Goal: Task Accomplishment & Management: Manage account settings

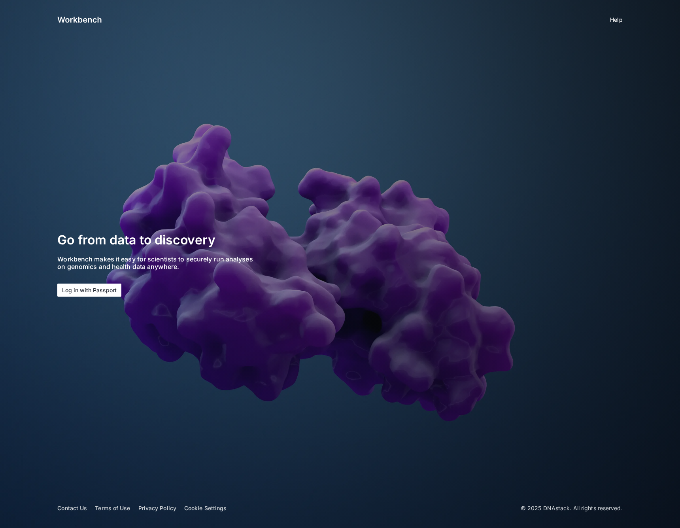
click at [88, 288] on button "Log in with Passport" at bounding box center [89, 289] width 64 height 13
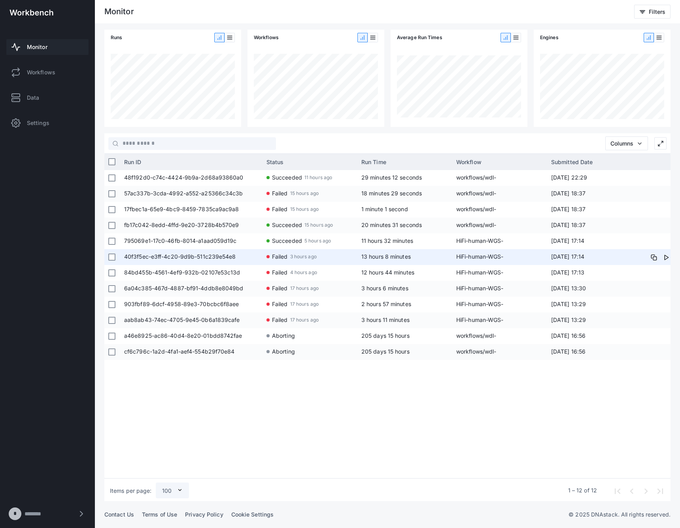
click at [377, 253] on span "13 hours 8 minutes" at bounding box center [385, 256] width 49 height 7
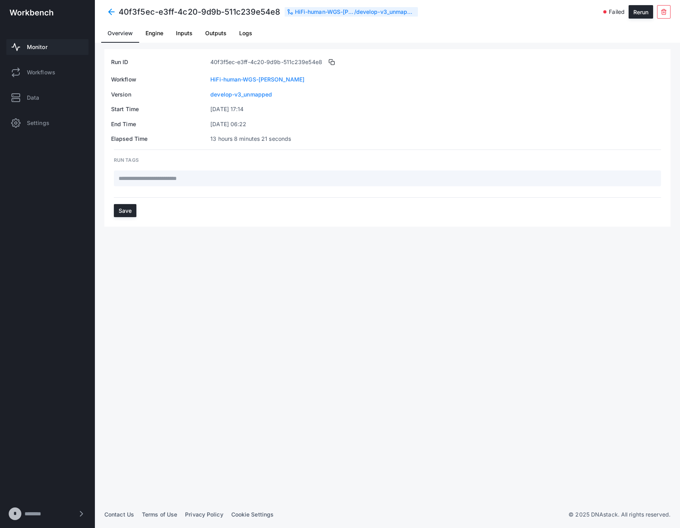
click at [247, 32] on span "Logs" at bounding box center [245, 33] width 13 height 6
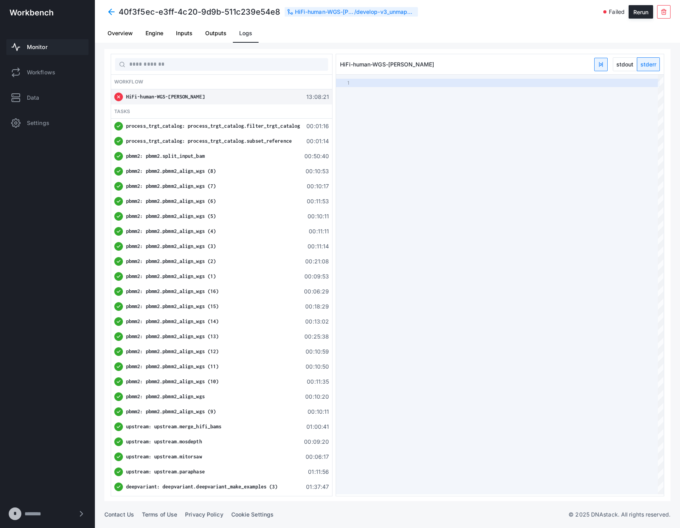
type textarea "**********"
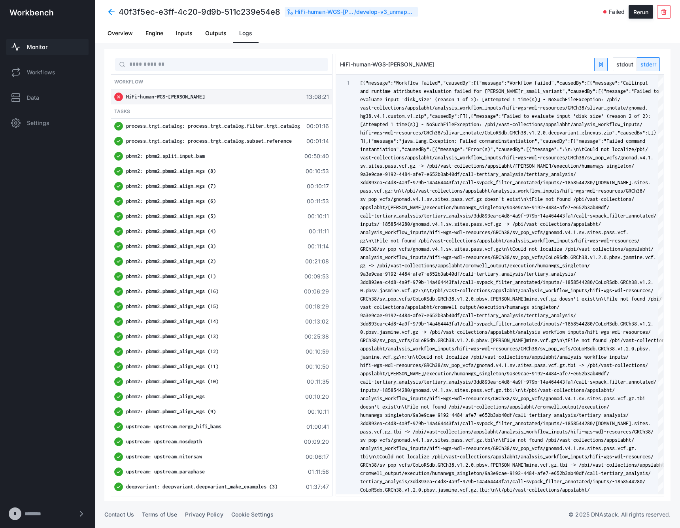
click at [109, 10] on span at bounding box center [111, 12] width 14 height 14
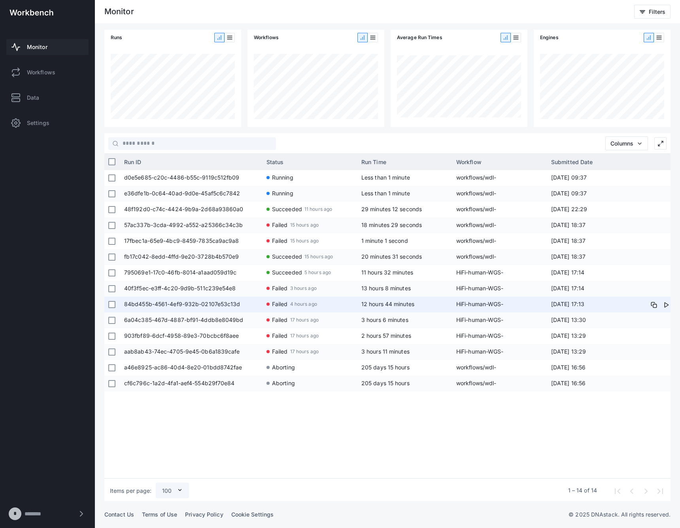
click at [323, 307] on app-run-status-indicator "Failed 4 hours ago" at bounding box center [309, 303] width 87 height 15
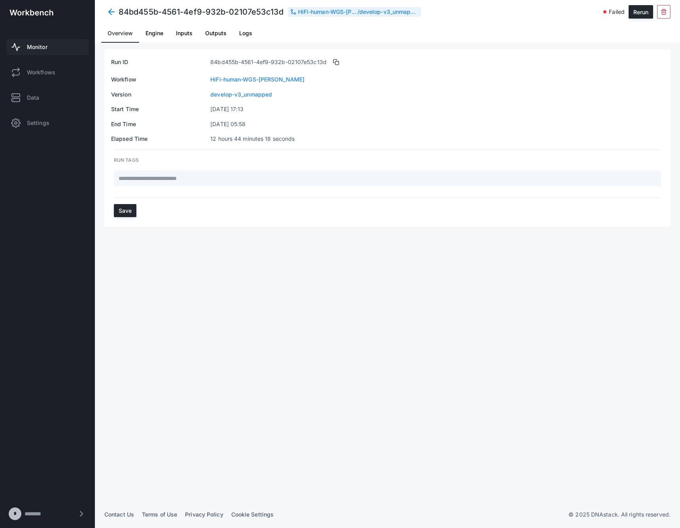
click at [241, 31] on span "Logs" at bounding box center [245, 33] width 13 height 6
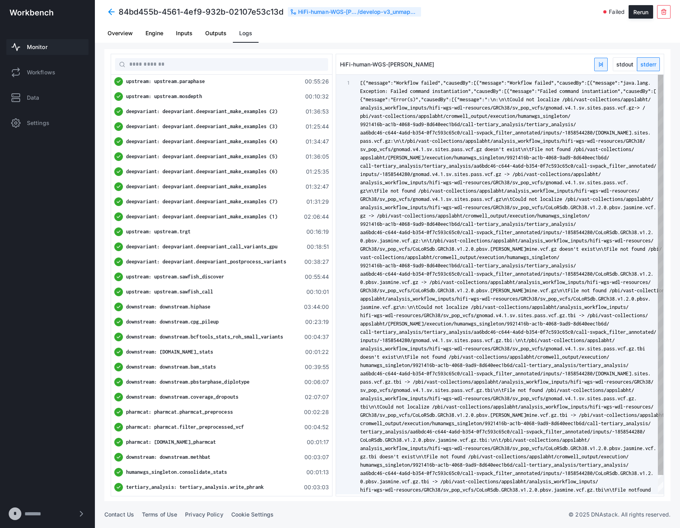
scroll to position [0, 205]
type textarea "**********"
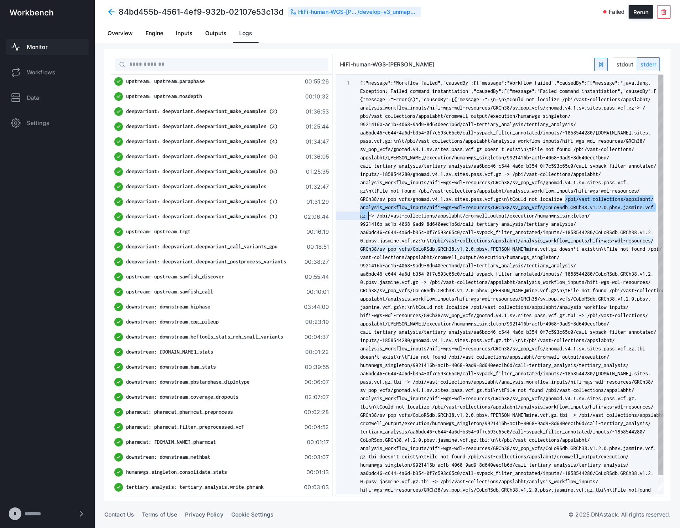
scroll to position [0, 6]
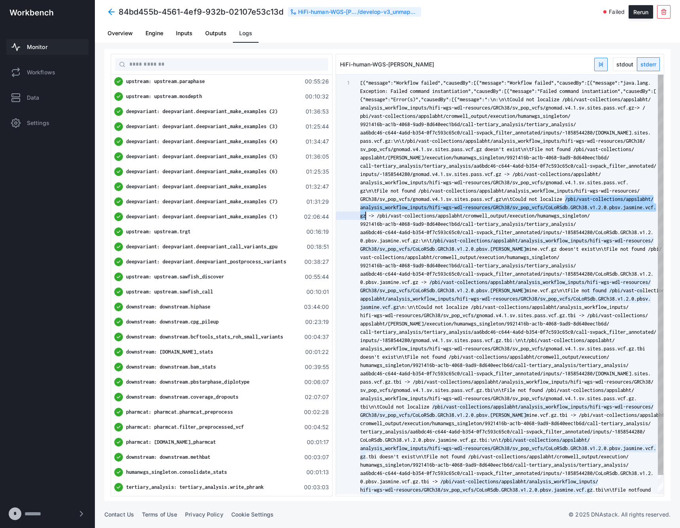
drag, startPoint x: 565, startPoint y: 200, endPoint x: 365, endPoint y: 217, distance: 200.7
click at [365, 217] on div "[{"message":"Workflow failed","causedBy":[{"messag e":"Workflow failed","caused…" at bounding box center [511, 295] width 303 height 440
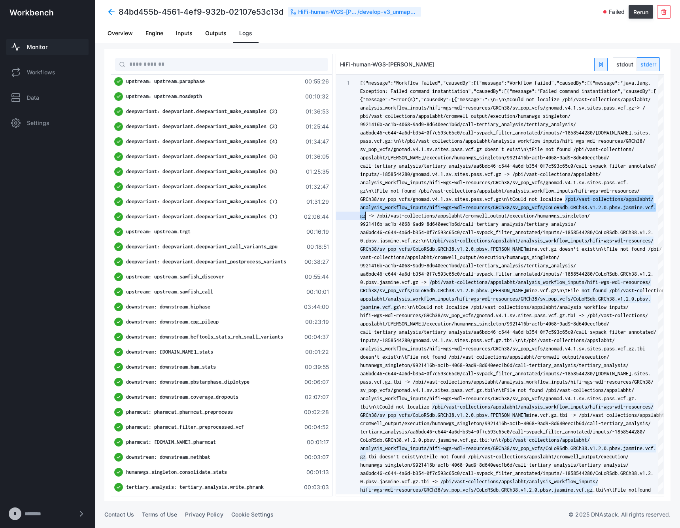
click at [644, 16] on button "Rerun" at bounding box center [641, 11] width 25 height 13
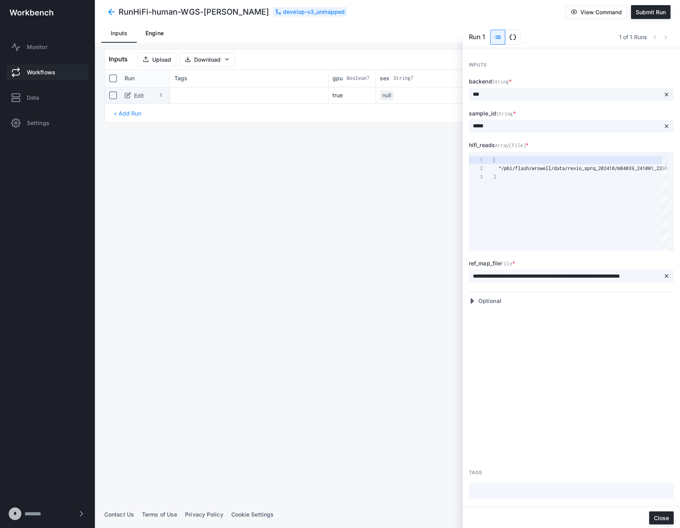
scroll to position [17, 0]
click at [641, 11] on span "Submit Run" at bounding box center [651, 12] width 30 height 7
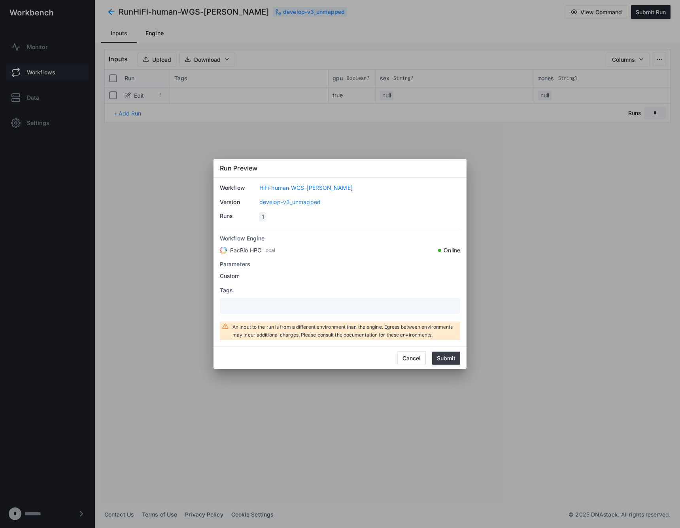
click at [448, 358] on button "Submit" at bounding box center [446, 357] width 28 height 13
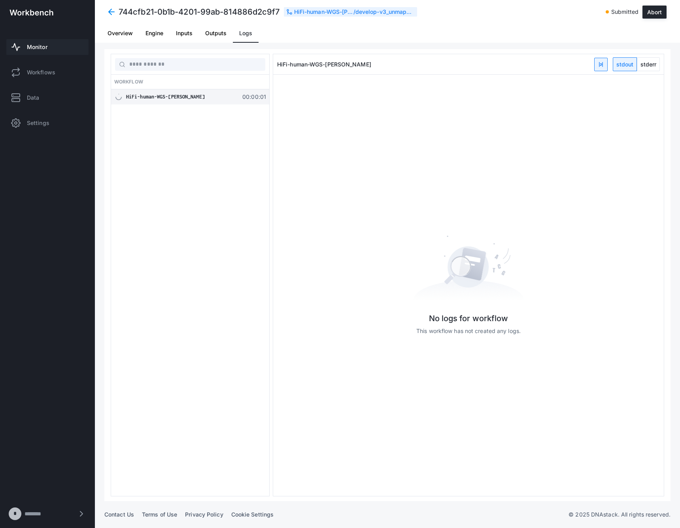
click at [51, 47] on link "Monitor" at bounding box center [47, 47] width 82 height 16
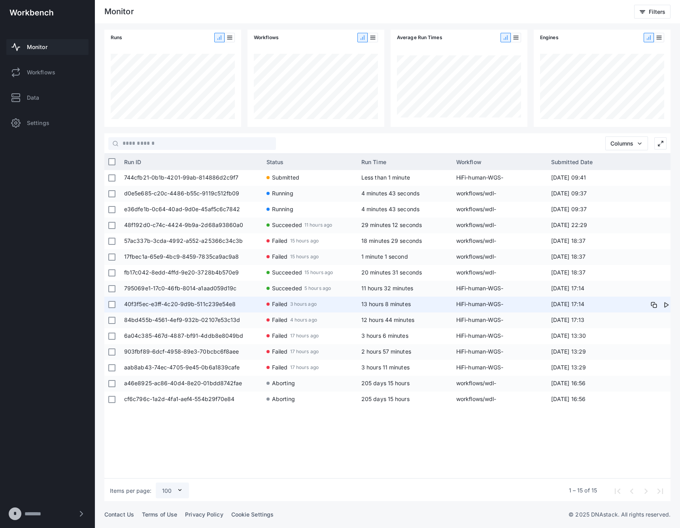
click at [443, 309] on span "13 hours 8 minutes" at bounding box center [404, 304] width 87 height 16
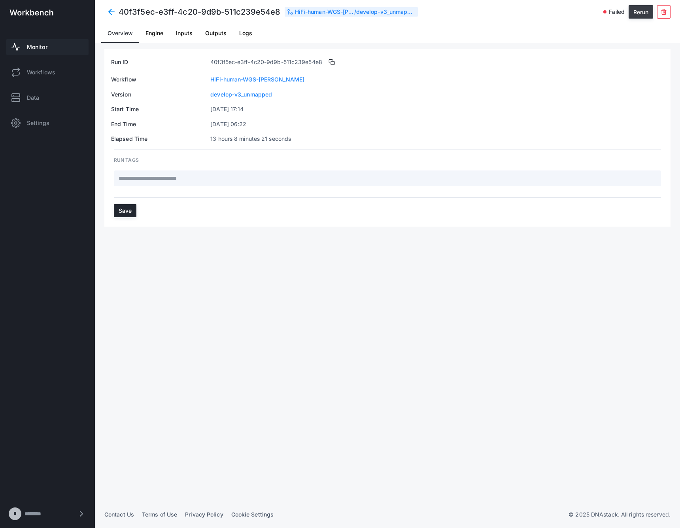
click at [644, 16] on button "Rerun" at bounding box center [641, 11] width 25 height 13
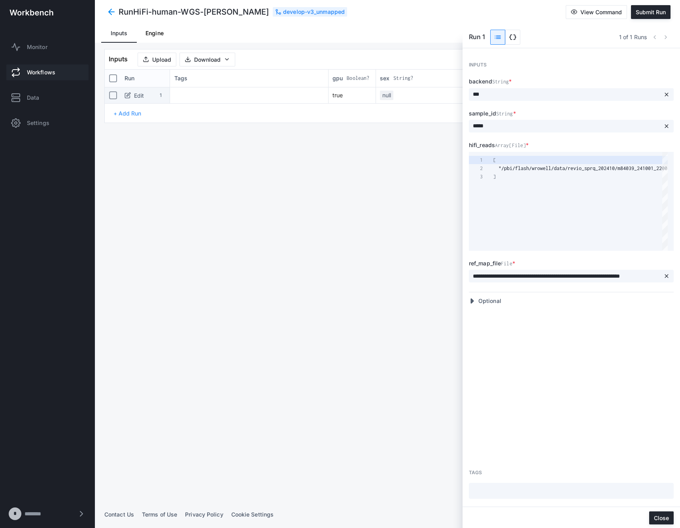
scroll to position [17, 0]
click at [653, 7] on button "Submit Run" at bounding box center [651, 12] width 40 height 14
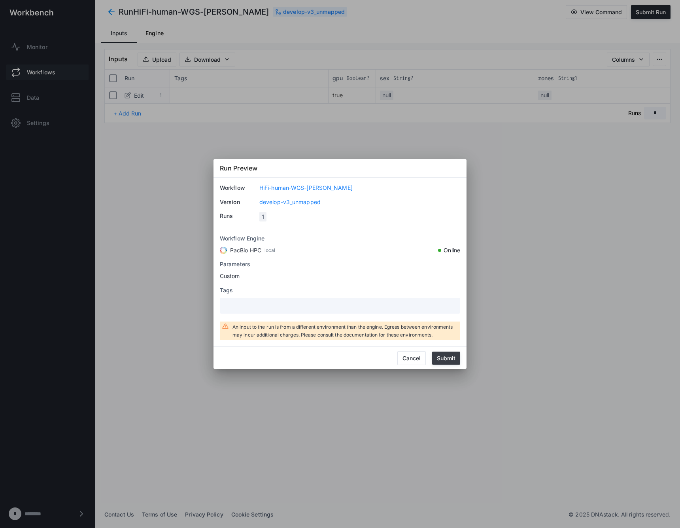
click at [435, 353] on button "Submit" at bounding box center [446, 357] width 28 height 13
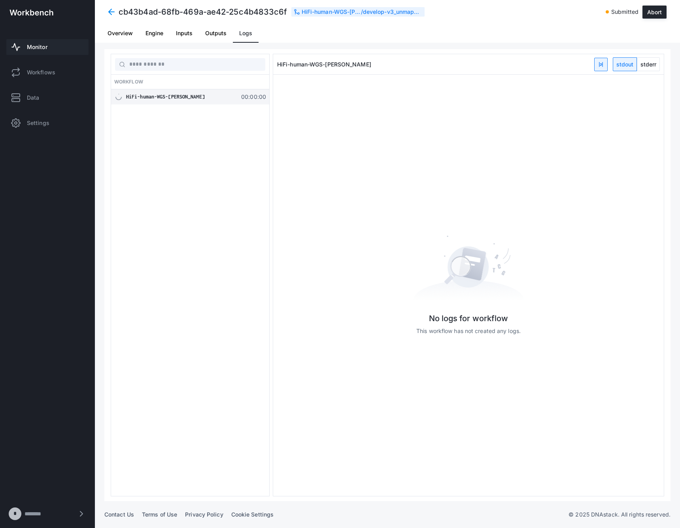
click at [112, 10] on span at bounding box center [111, 12] width 14 height 14
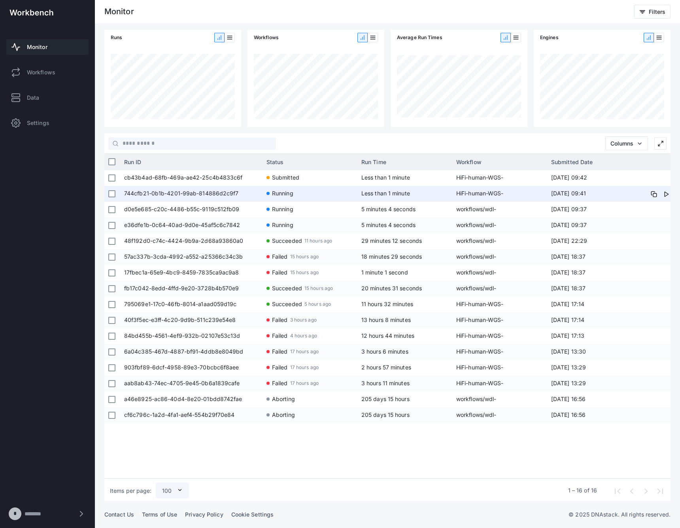
click at [351, 195] on app-run-status-indicator "Running" at bounding box center [309, 193] width 87 height 15
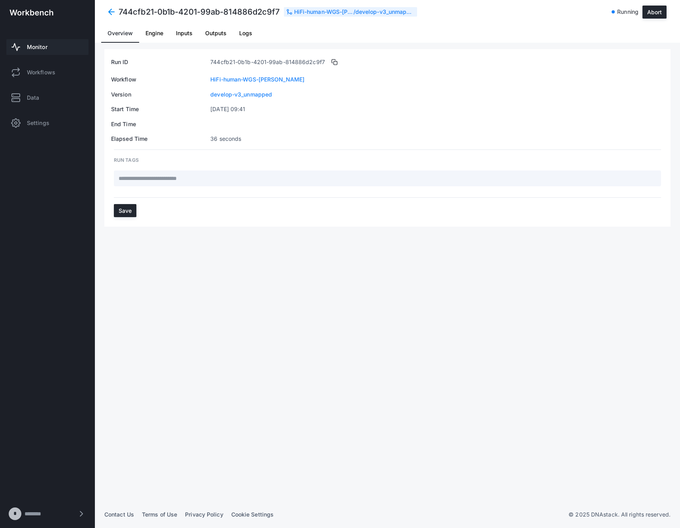
click at [249, 40] on span "Logs" at bounding box center [245, 33] width 13 height 19
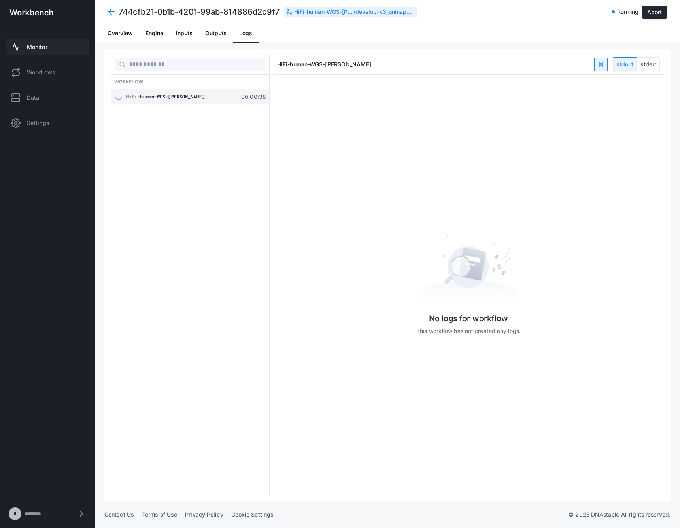
click at [183, 33] on span "Inputs" at bounding box center [184, 33] width 17 height 6
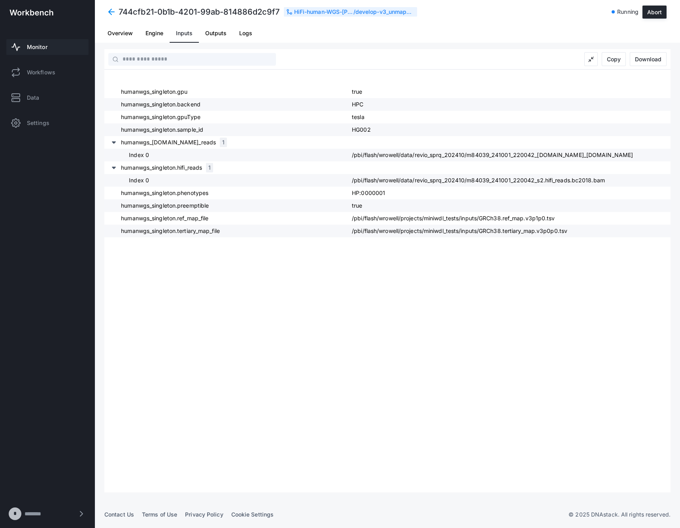
click at [105, 9] on span at bounding box center [111, 12] width 14 height 14
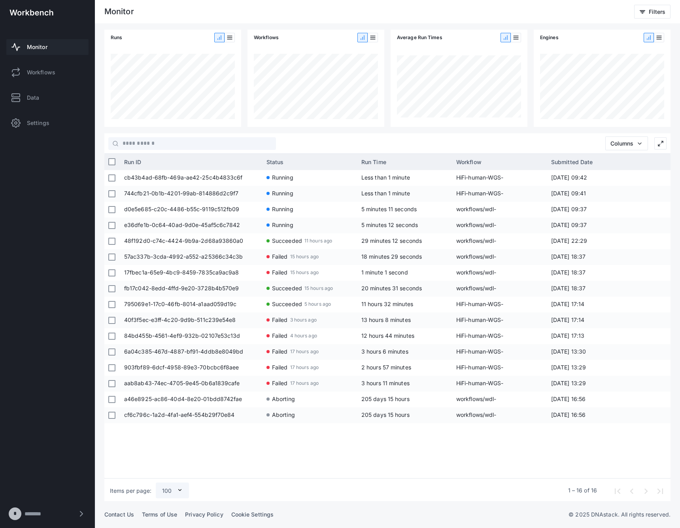
click at [396, 174] on span "Less than 1 minute" at bounding box center [385, 177] width 49 height 7
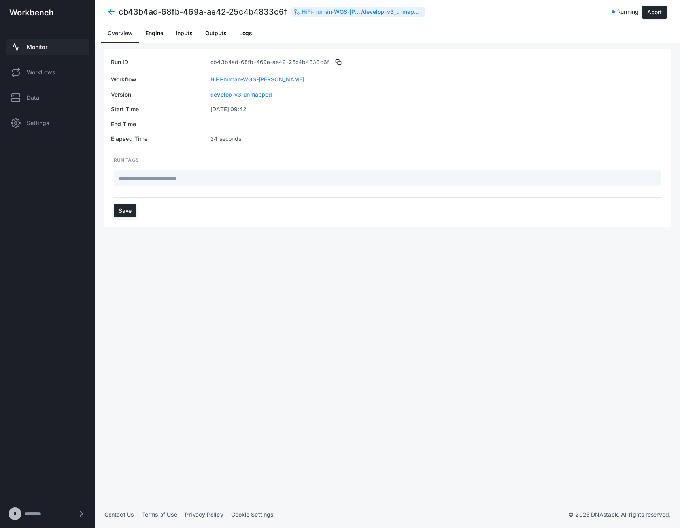
click at [188, 31] on span "Inputs" at bounding box center [184, 33] width 17 height 6
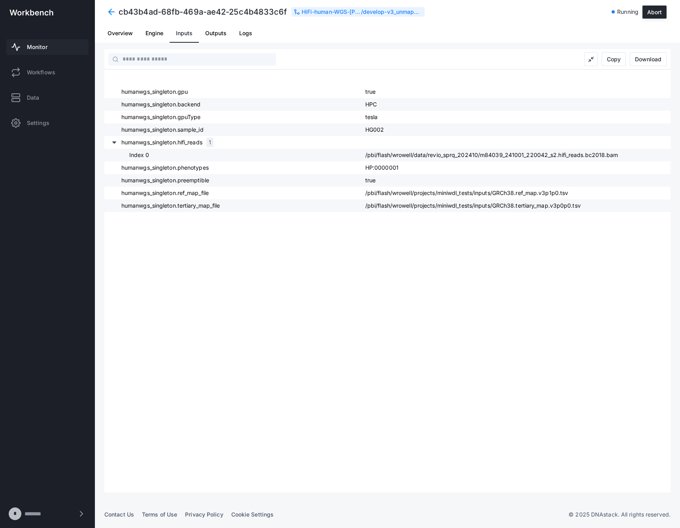
click at [110, 14] on span at bounding box center [111, 12] width 14 height 14
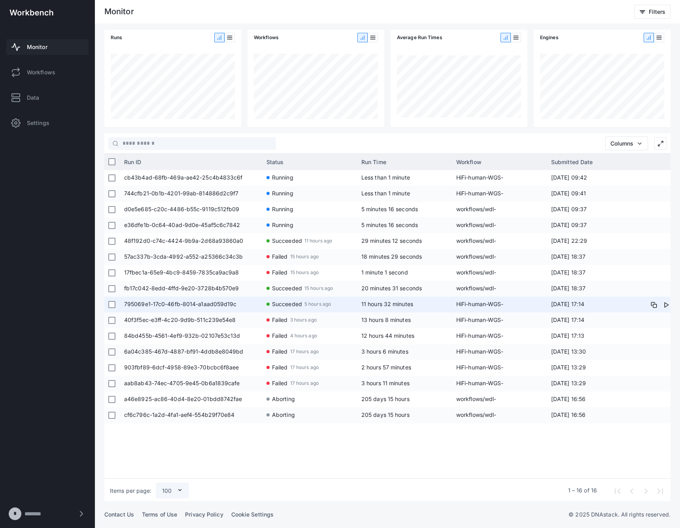
click at [494, 306] on span "HiFi-human-WGS-[PERSON_NAME]" at bounding box center [499, 304] width 87 height 16
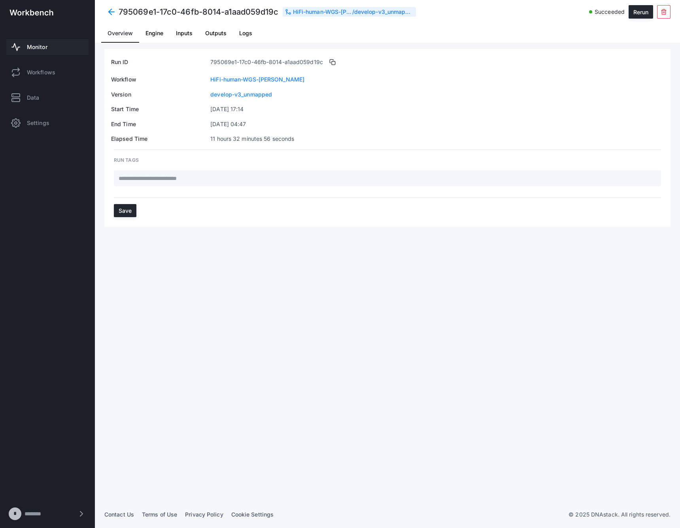
click at [251, 34] on span "Logs" at bounding box center [245, 33] width 13 height 6
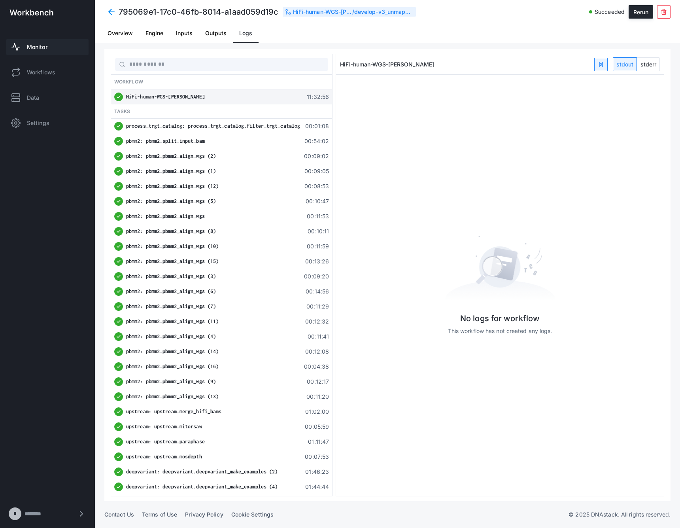
click at [177, 36] on span "Inputs" at bounding box center [184, 33] width 17 height 6
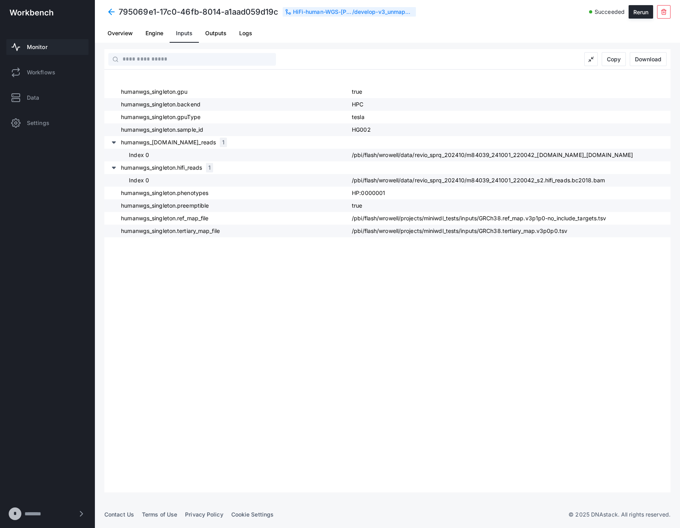
click at [326, 264] on div "humanwgs_singleton.gpu true humanwgs_singleton.backend HPC humanwgs_singleton.g…" at bounding box center [387, 288] width 566 height 407
click at [111, 10] on span at bounding box center [111, 12] width 14 height 14
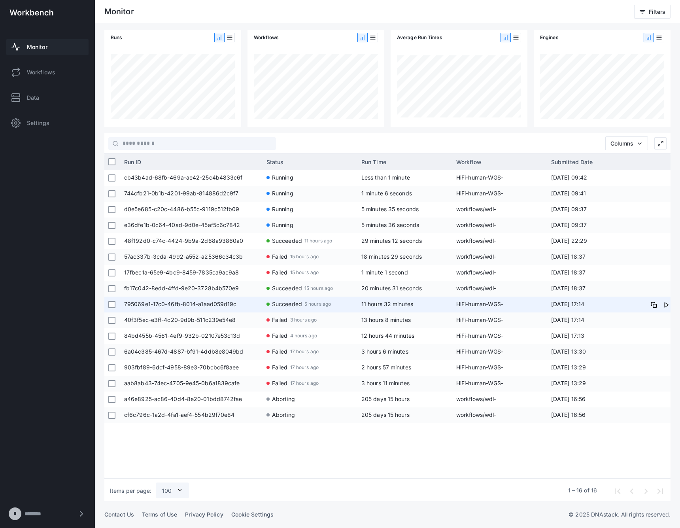
click at [333, 308] on app-run-status-indicator "Succeeded 5 hours ago" at bounding box center [309, 303] width 87 height 15
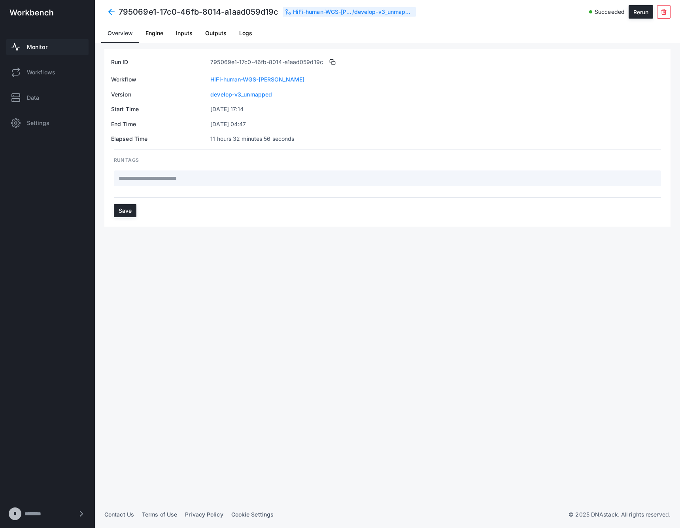
click at [210, 35] on span "Outputs" at bounding box center [215, 33] width 21 height 6
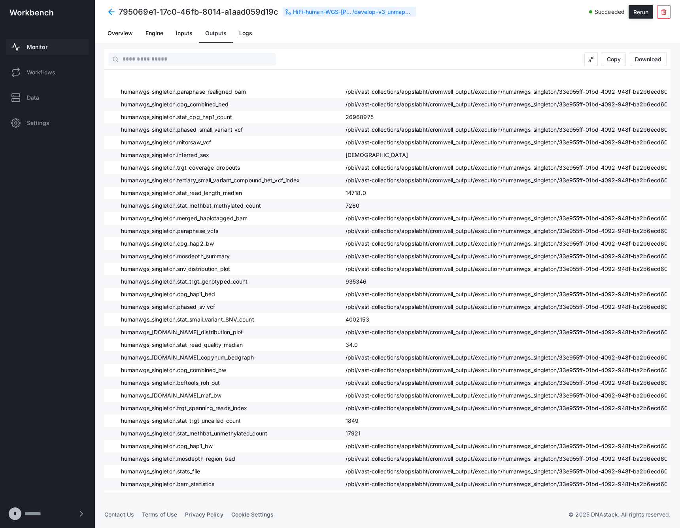
click at [110, 15] on span at bounding box center [111, 12] width 14 height 14
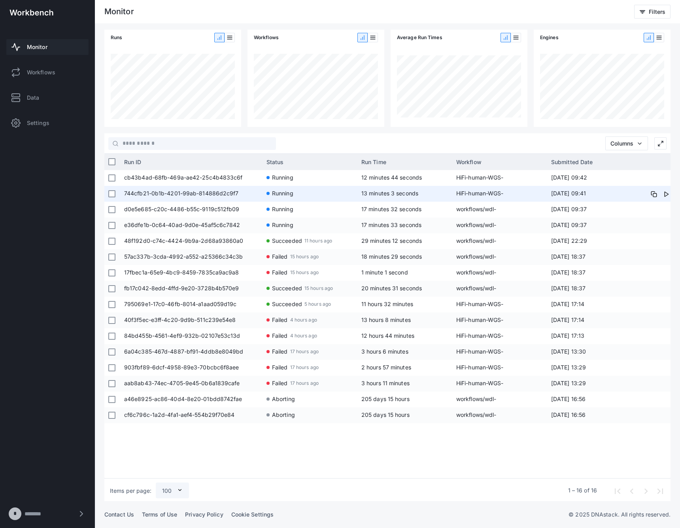
click at [480, 194] on span "HiFi-human-WGS-[PERSON_NAME]" at bounding box center [499, 194] width 87 height 16
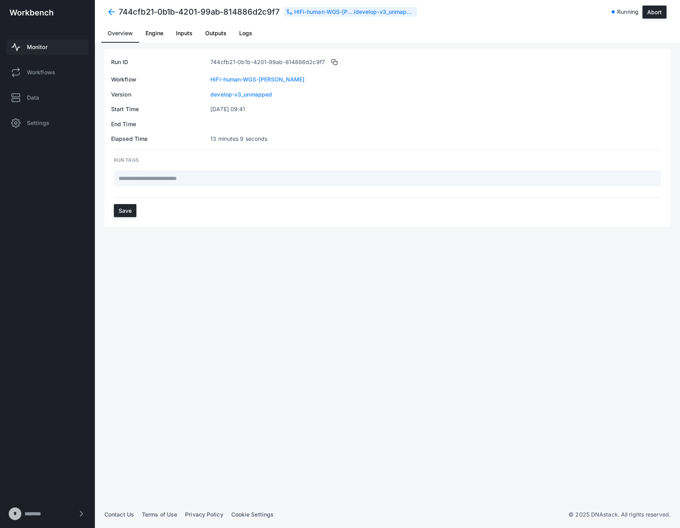
click at [256, 29] on link "Logs" at bounding box center [246, 33] width 26 height 19
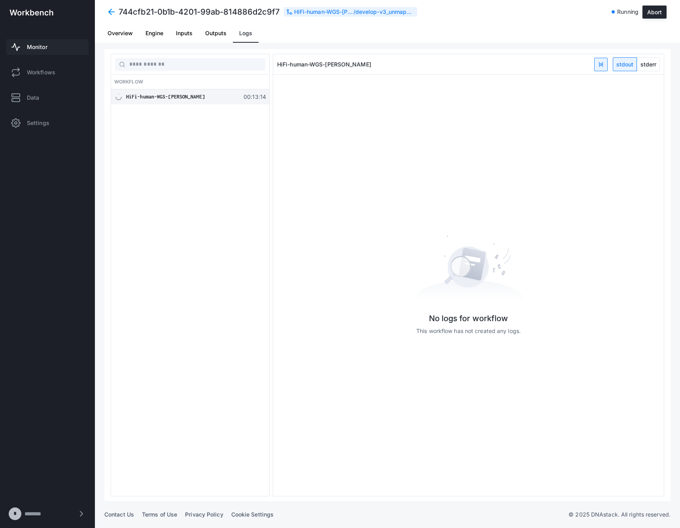
click at [112, 11] on span at bounding box center [111, 12] width 14 height 14
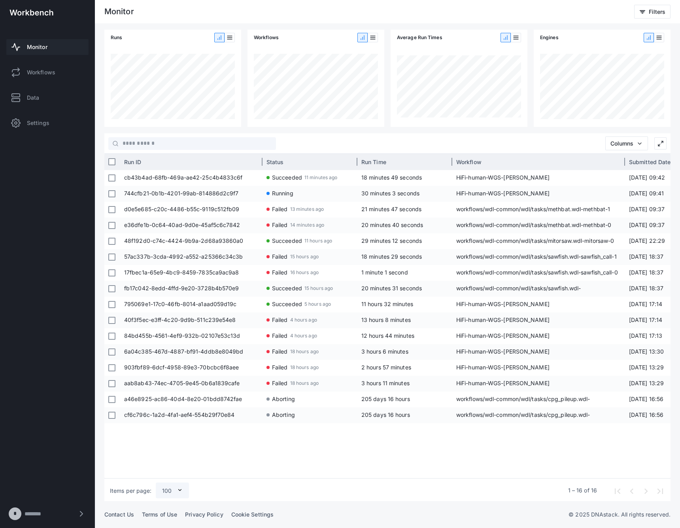
drag, startPoint x: 546, startPoint y: 159, endPoint x: 624, endPoint y: 162, distance: 78.0
click at [624, 162] on div at bounding box center [625, 162] width 2 height 16
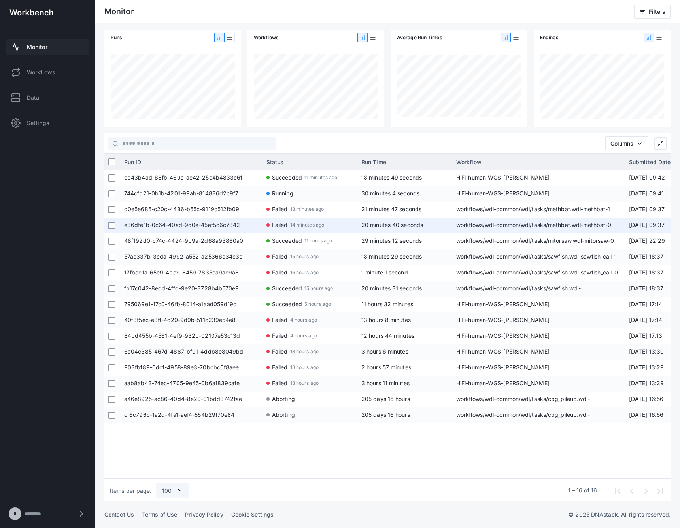
click at [570, 227] on span "workflows/wdl-common/wdl/tasks/methbat.wdl-methbat-0" at bounding box center [538, 225] width 165 height 16
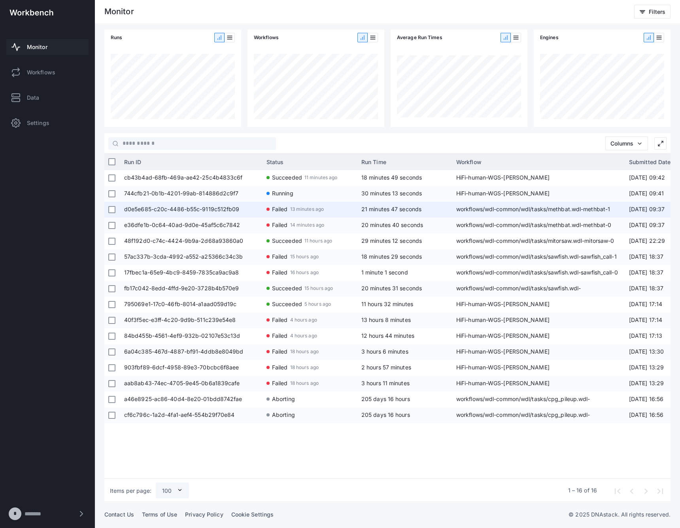
click at [531, 206] on span "workflows/wdl-common/wdl/tasks/methbat.wdl-methbat-1" at bounding box center [538, 210] width 165 height 16
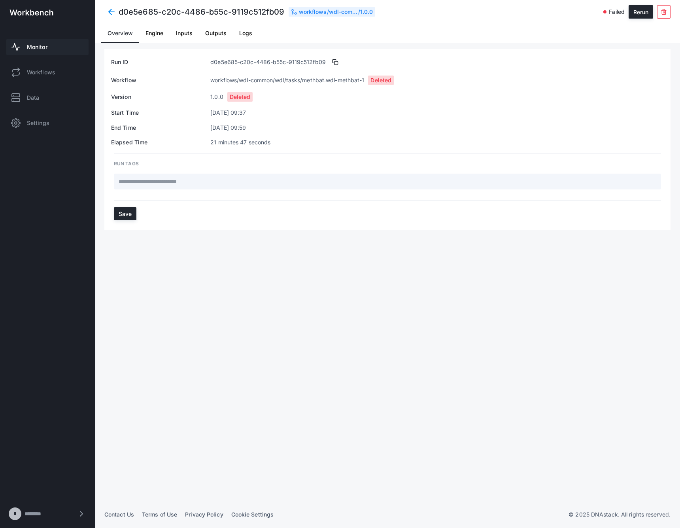
click at [245, 32] on span "Logs" at bounding box center [245, 33] width 13 height 6
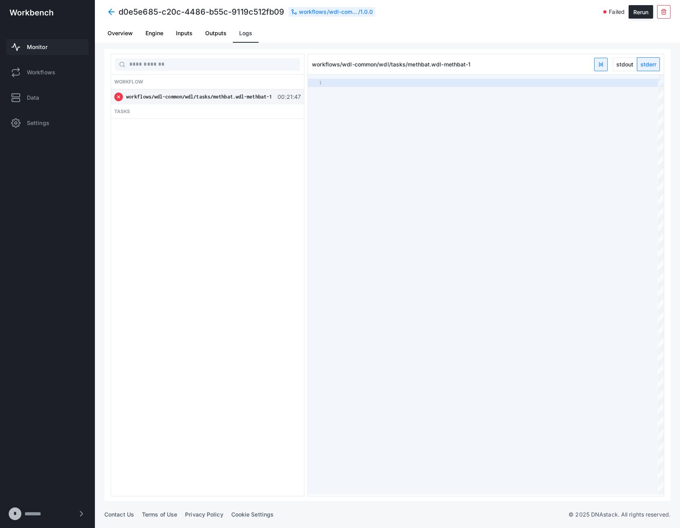
scroll to position [0, 149]
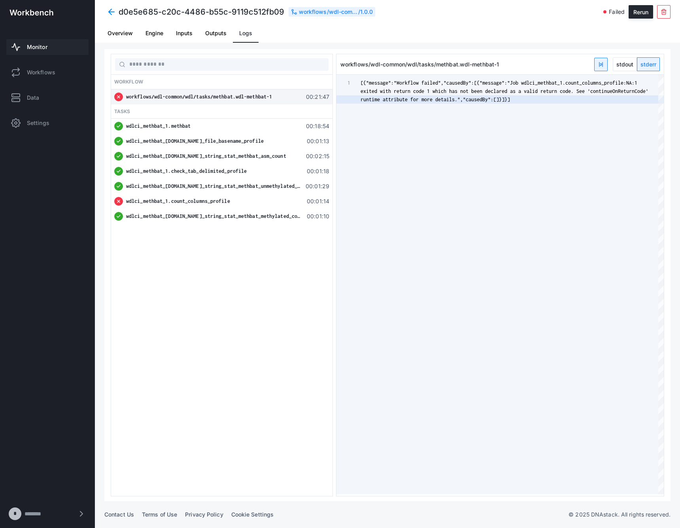
click at [211, 196] on div "wdlci_methbat_1.count_columns_profile 00:01:14" at bounding box center [221, 201] width 221 height 15
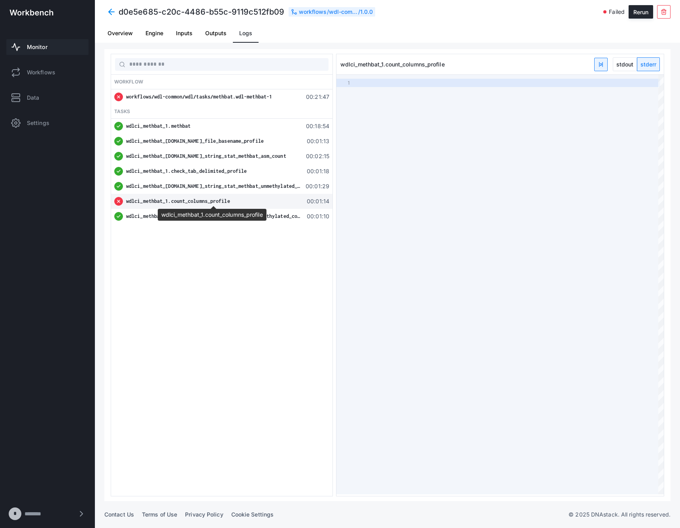
type textarea "**********"
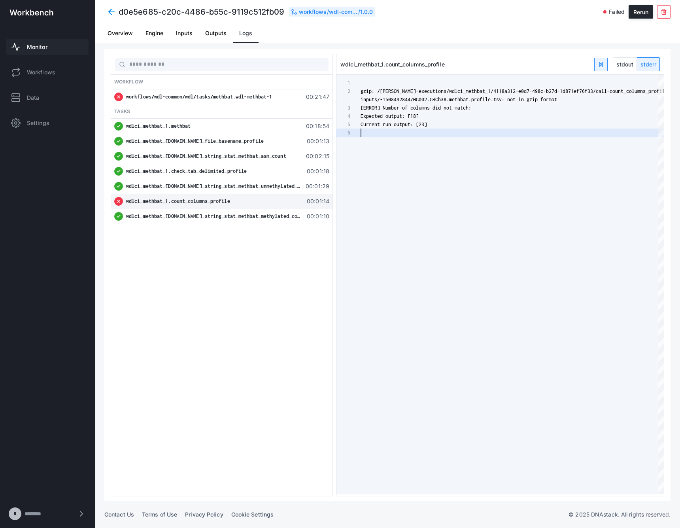
click at [417, 272] on div "gzip: /[PERSON_NAME]-executions/wdlci_methbat_1/4118a31 2-e0d7-498c-b27d-1d871e…" at bounding box center [512, 284] width 303 height 419
click at [45, 47] on span "Monitor" at bounding box center [37, 47] width 21 height 8
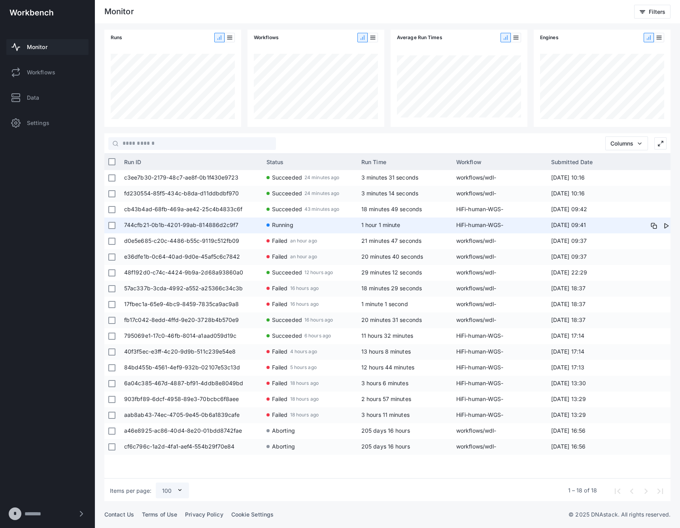
click at [396, 224] on span "1 hour 1 minute" at bounding box center [380, 224] width 39 height 7
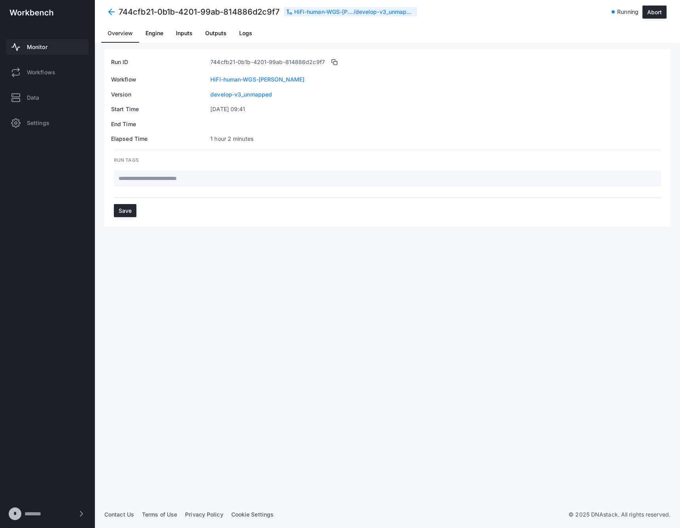
click at [242, 40] on span "Logs" at bounding box center [245, 33] width 13 height 19
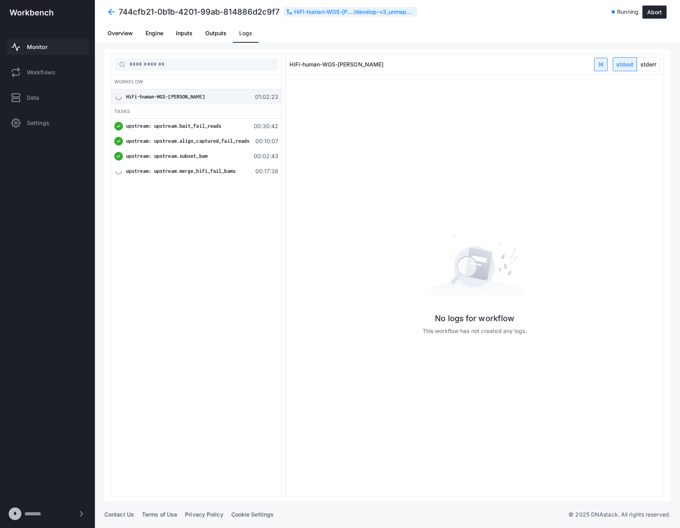
click at [225, 175] on div "upstream: upstream.merge_hifi_fail_bams 00:17:38" at bounding box center [196, 171] width 170 height 15
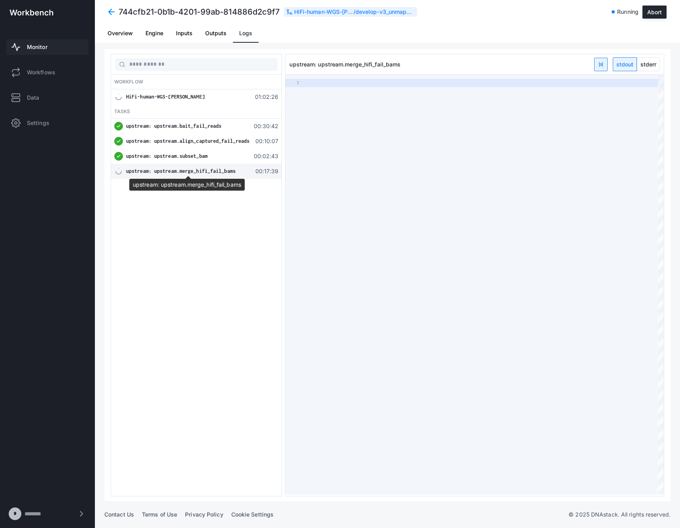
type textarea "**********"
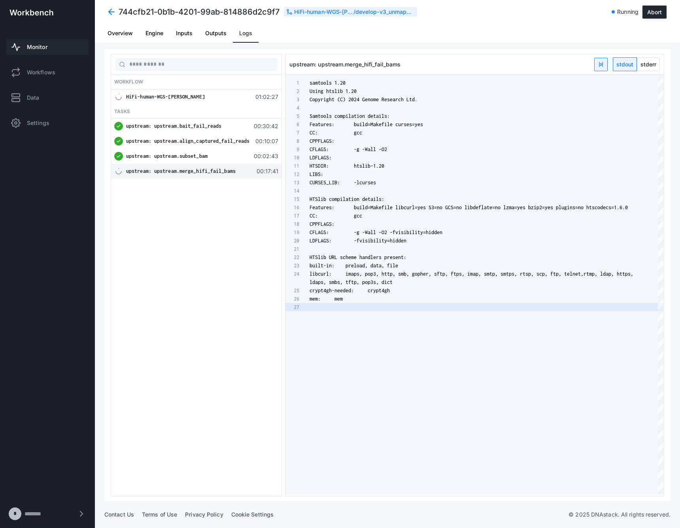
click at [665, 67] on div "Workflow HiFi-human-WGS-[PERSON_NAME] 01:02:27 Tasks upstream: upstream.bait_fa…" at bounding box center [387, 275] width 566 height 452
click at [654, 65] on span "stderr" at bounding box center [648, 64] width 22 height 13
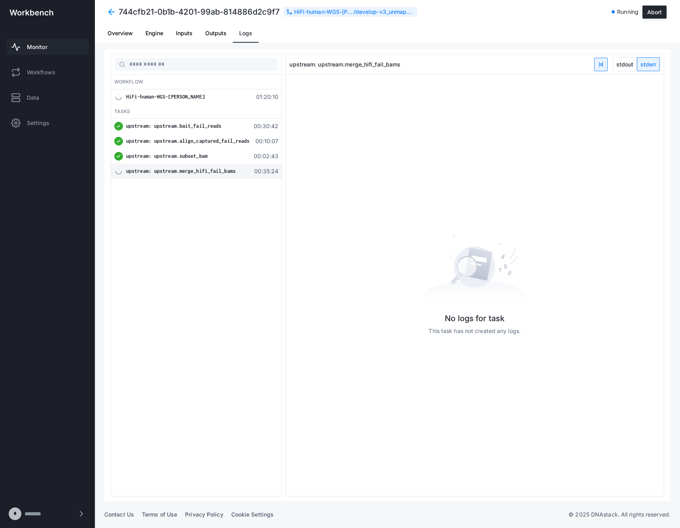
click at [40, 53] on link "Monitor" at bounding box center [47, 47] width 82 height 16
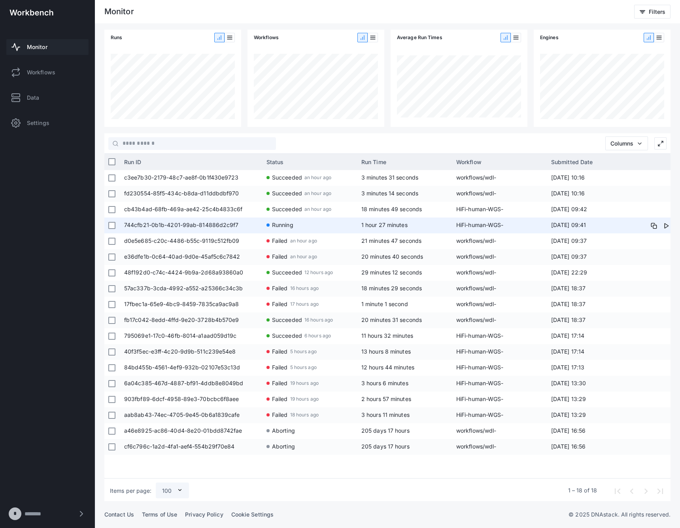
click at [287, 224] on span "Running" at bounding box center [282, 224] width 21 height 15
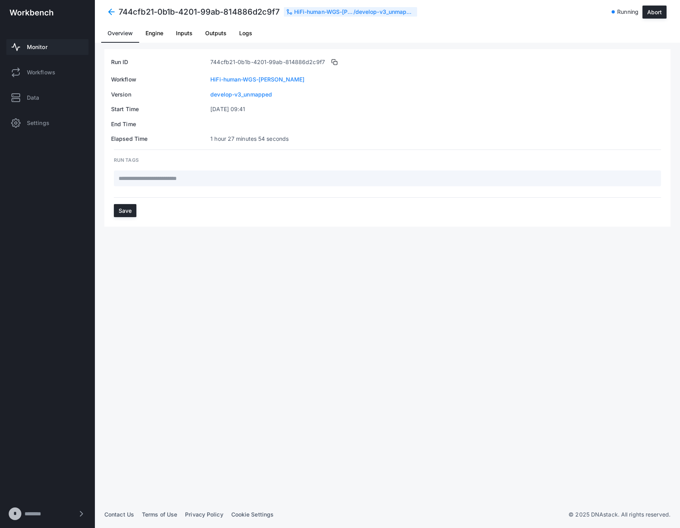
click at [191, 35] on span "Inputs" at bounding box center [184, 33] width 17 height 6
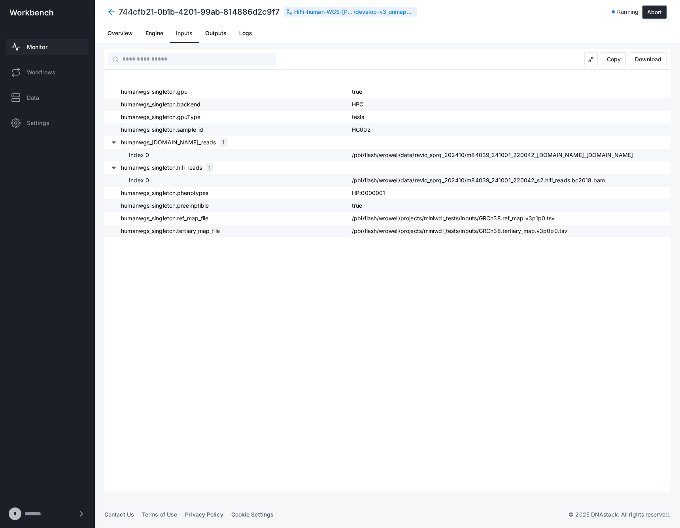
click at [258, 36] on link "Logs" at bounding box center [246, 33] width 26 height 19
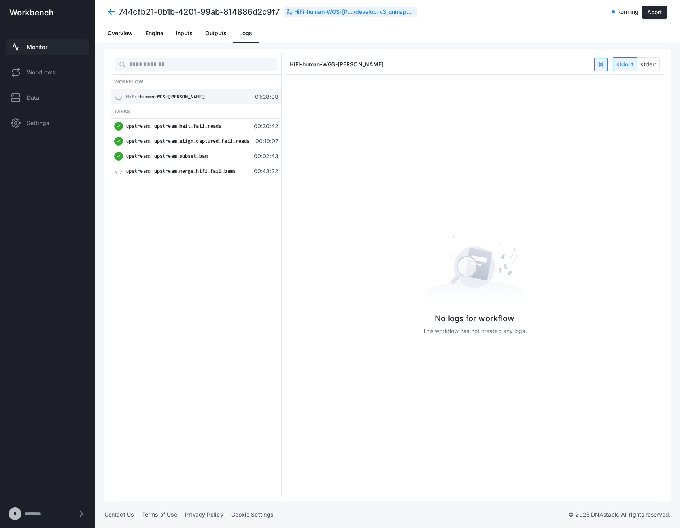
click at [115, 38] on span "Overview" at bounding box center [120, 33] width 25 height 19
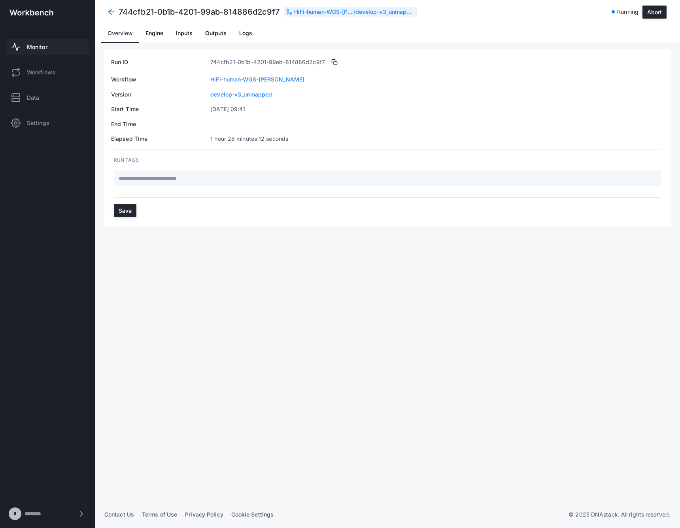
click at [185, 38] on span "Inputs" at bounding box center [184, 33] width 17 height 19
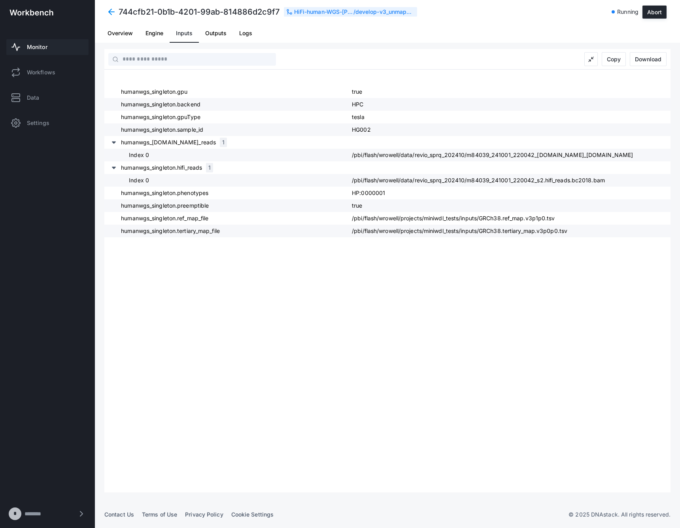
click at [36, 42] on link "Monitor" at bounding box center [47, 47] width 82 height 16
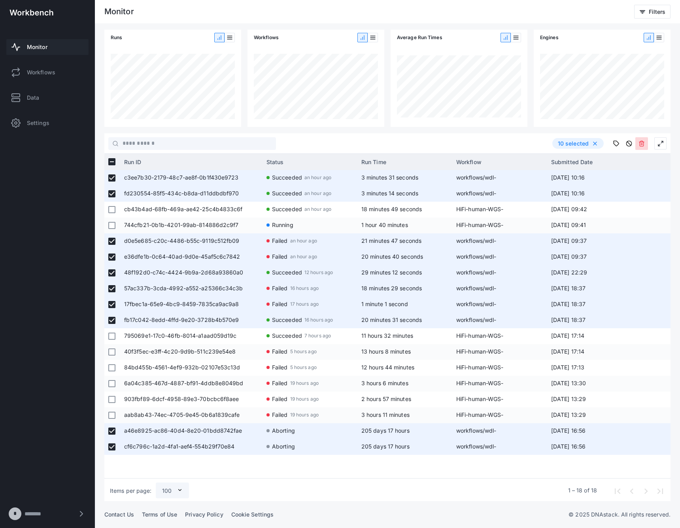
click at [639, 144] on icon at bounding box center [641, 143] width 6 height 6
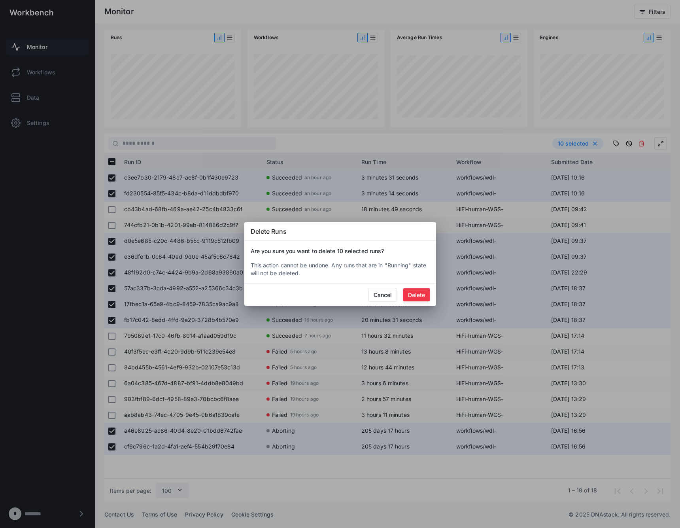
click at [416, 297] on button "Delete" at bounding box center [416, 294] width 26 height 13
